Goal: Task Accomplishment & Management: Use online tool/utility

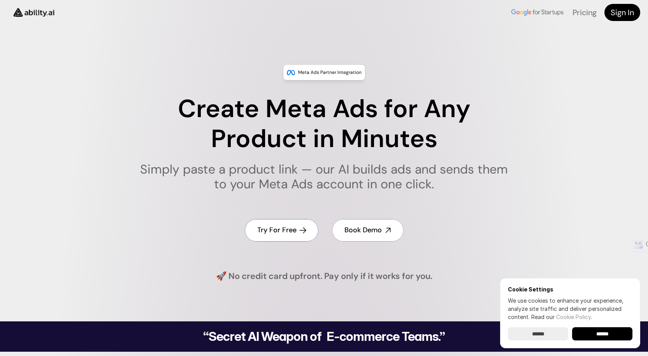
click at [301, 234] on link "Try For Free" at bounding box center [282, 230] width 74 height 22
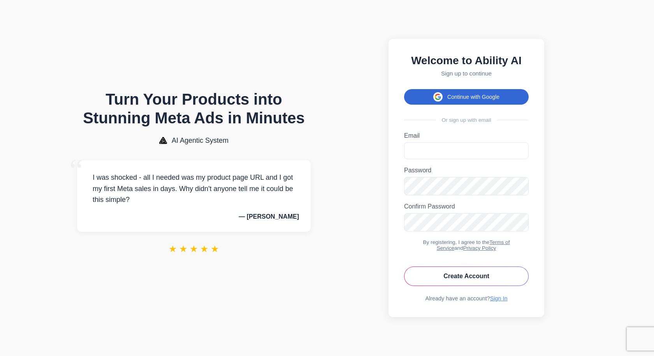
click at [463, 89] on button "Continue with Google" at bounding box center [466, 97] width 125 height 16
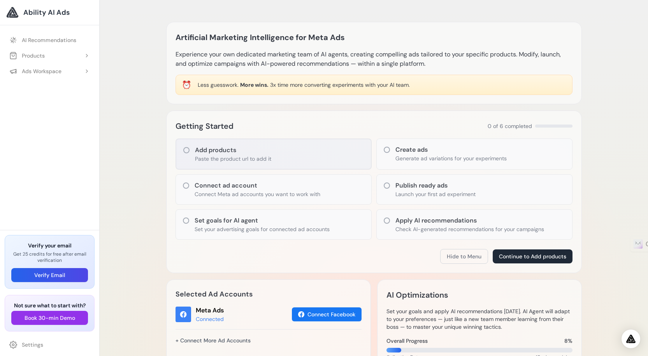
click at [273, 152] on div "Add products Paste the product url to add it" at bounding box center [274, 154] width 196 height 31
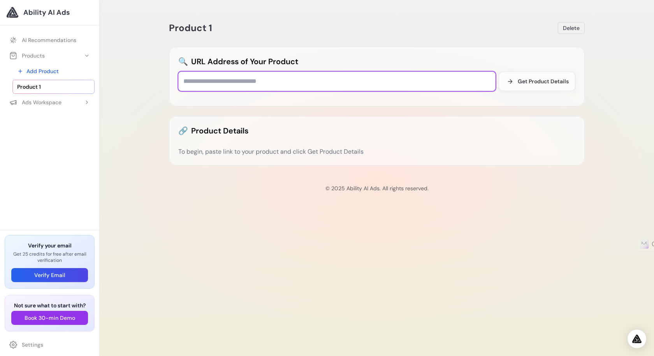
paste input "**********"
type input "**********"
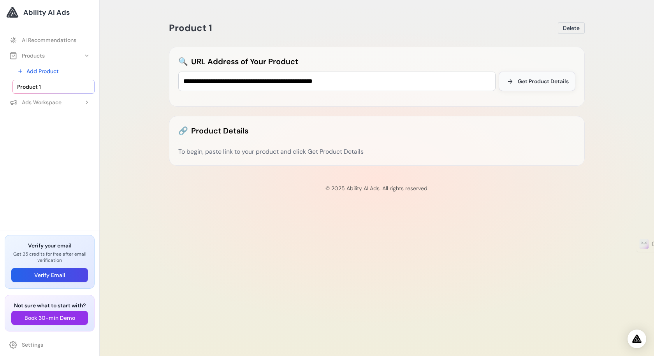
click at [518, 85] on span "Get Product Details" at bounding box center [543, 81] width 51 height 8
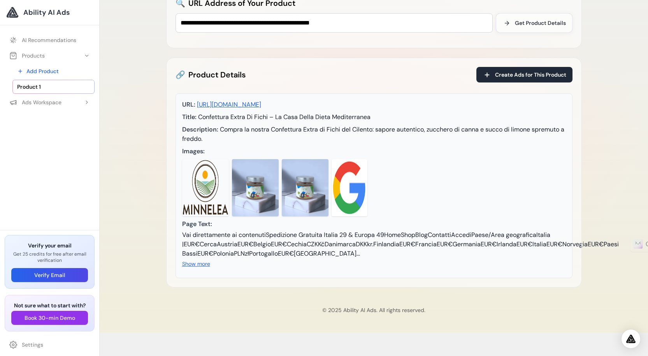
scroll to position [63, 0]
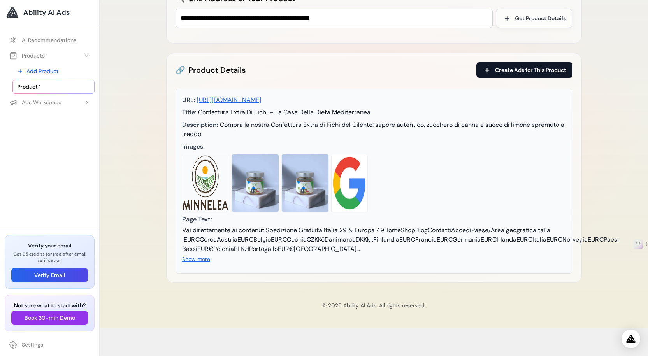
click at [539, 71] on span "Create Ads for This Product" at bounding box center [530, 70] width 71 height 8
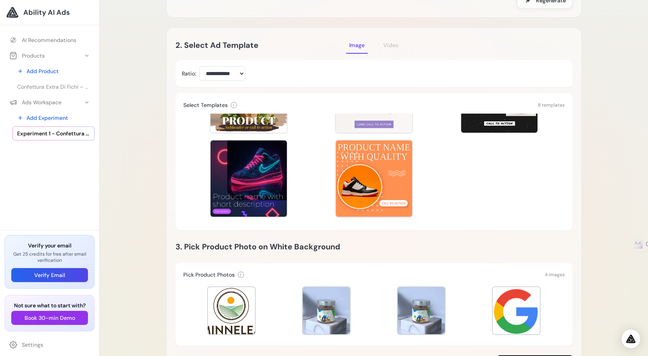
scroll to position [149, 0]
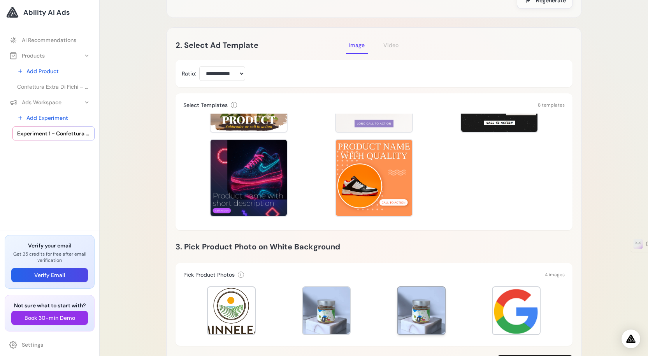
click at [417, 304] on div at bounding box center [421, 310] width 47 height 47
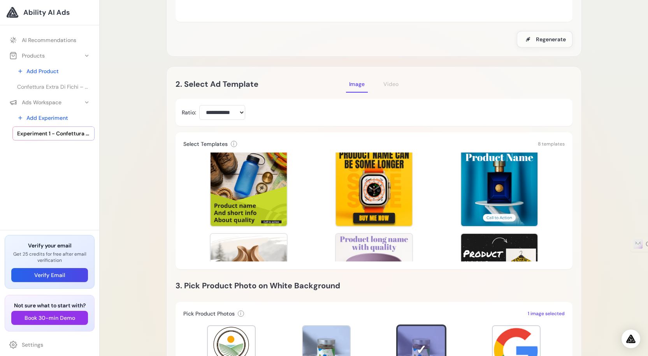
scroll to position [12, 0]
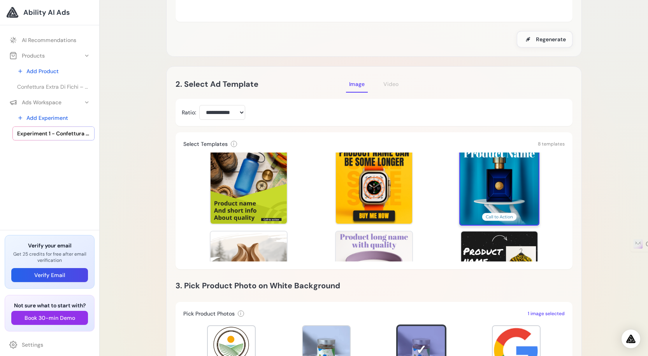
click at [493, 185] on div at bounding box center [500, 186] width 80 height 80
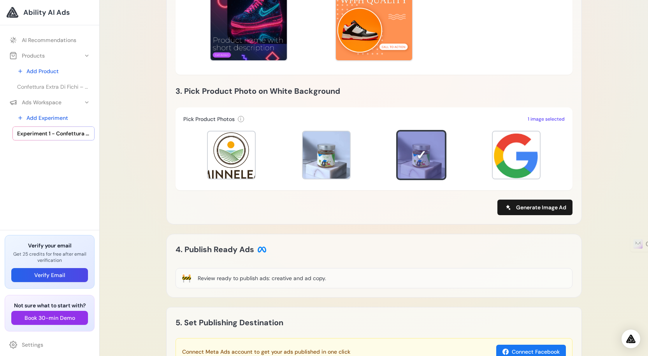
scroll to position [375, 0]
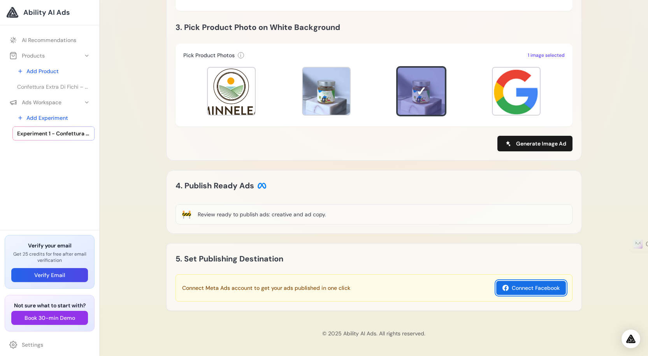
click at [534, 288] on button "Connect Facebook" at bounding box center [532, 288] width 70 height 14
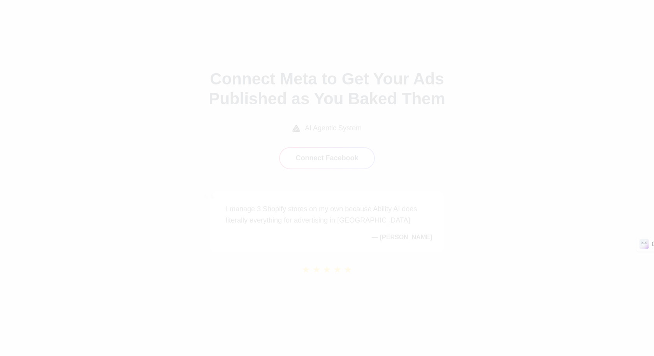
click at [346, 153] on div "Connecting to Meta..." at bounding box center [327, 178] width 654 height 356
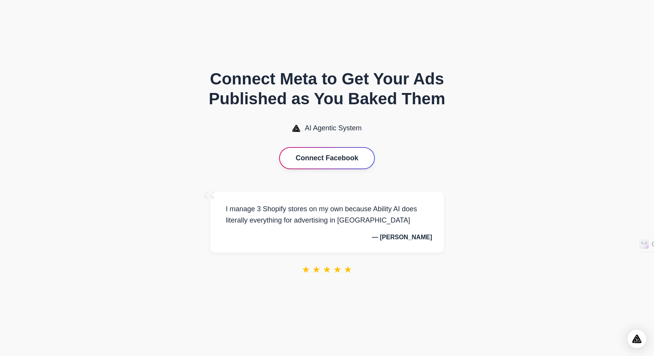
click at [327, 152] on button "Connect Facebook" at bounding box center [327, 158] width 94 height 21
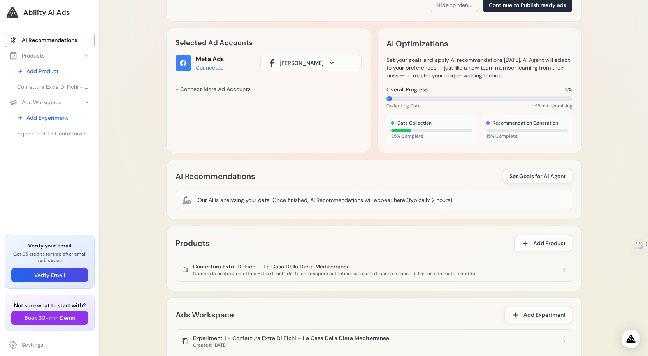
scroll to position [297, 0]
